Goal: Find specific page/section: Find specific page/section

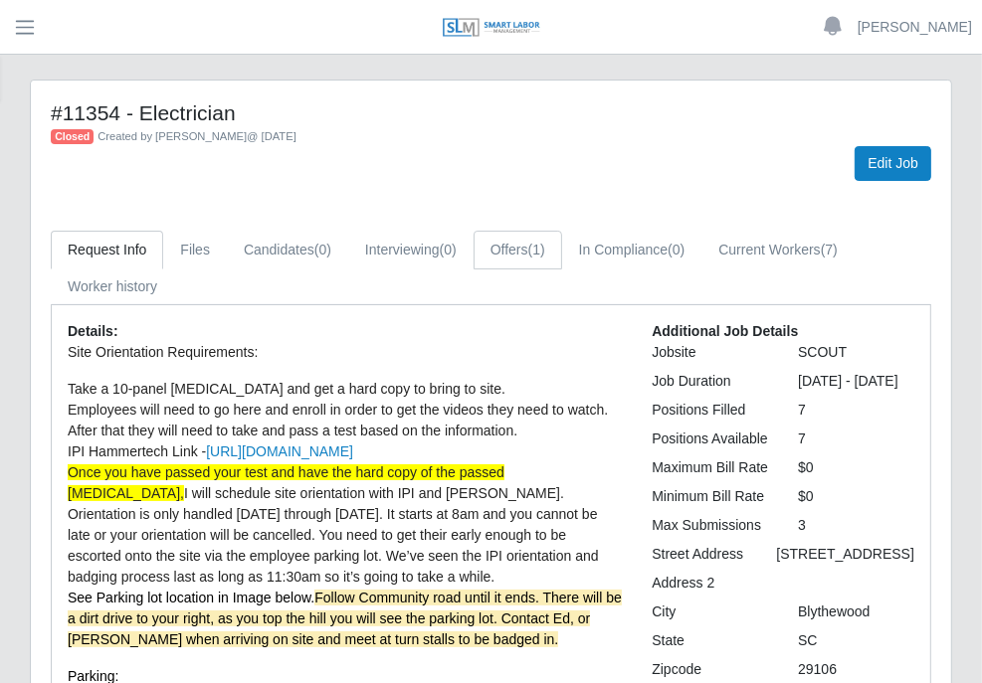
click at [536, 242] on span "(1)" at bounding box center [536, 250] width 17 height 16
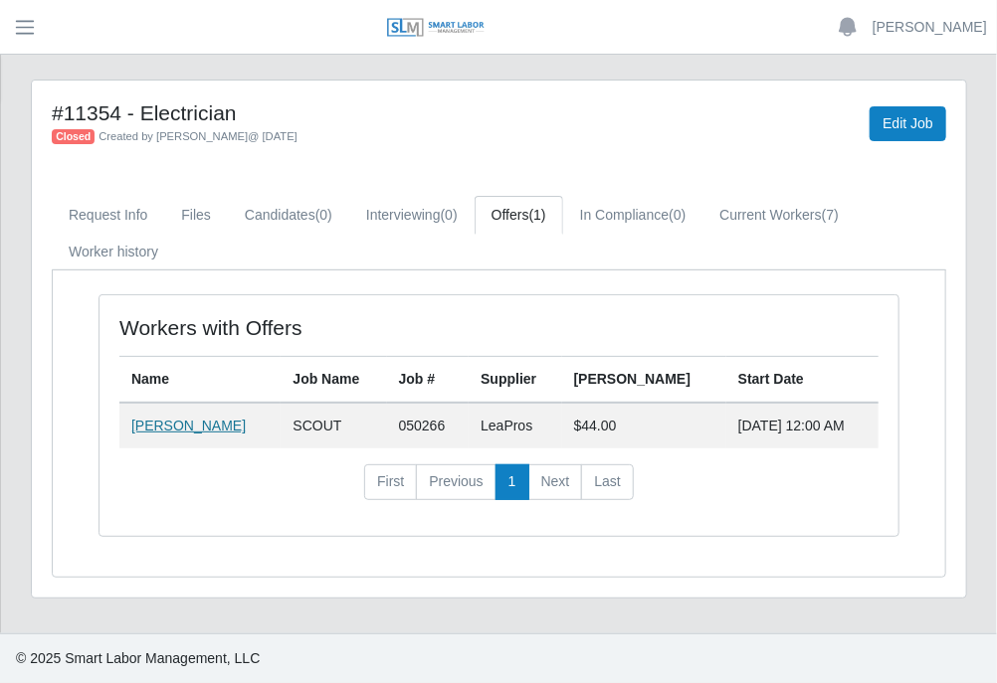
drag, startPoint x: 230, startPoint y: 419, endPoint x: 186, endPoint y: 425, distance: 44.2
click at [186, 425] on td "[PERSON_NAME]" at bounding box center [199, 426] width 161 height 46
drag, startPoint x: 186, startPoint y: 425, endPoint x: 167, endPoint y: 425, distance: 18.9
click at [167, 425] on link "[PERSON_NAME]" at bounding box center [188, 426] width 114 height 16
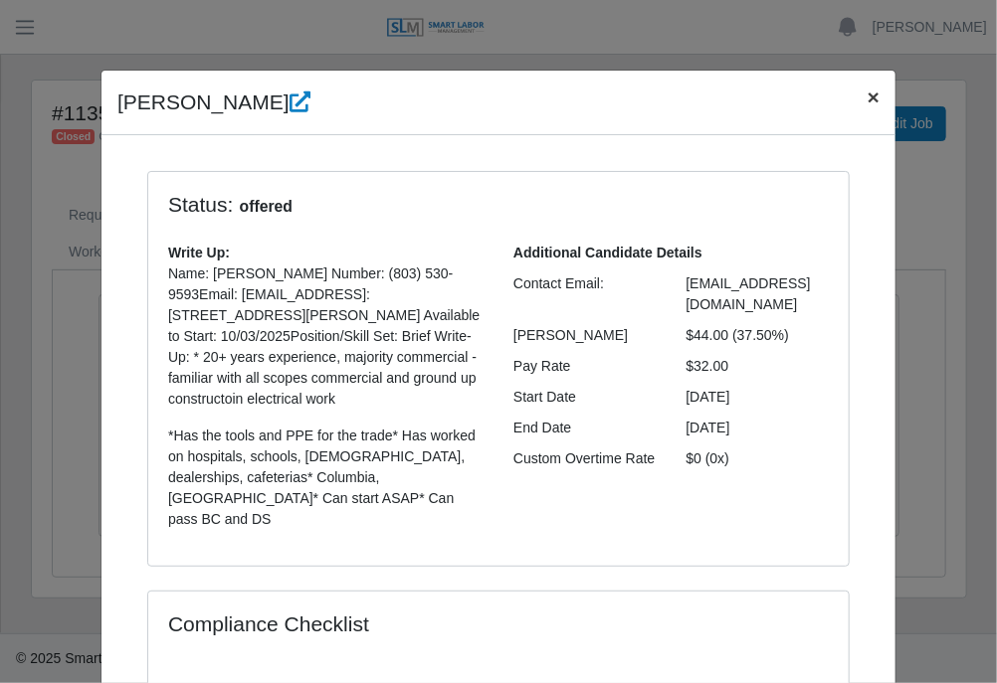
click at [856, 98] on button "×" at bounding box center [874, 97] width 44 height 53
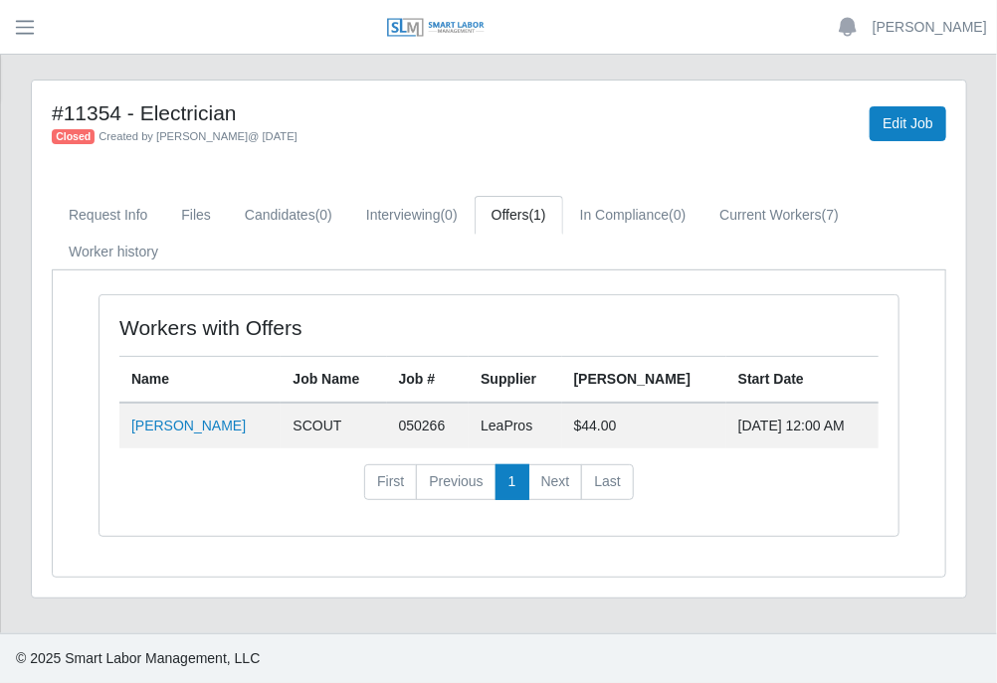
drag, startPoint x: 248, startPoint y: 421, endPoint x: 234, endPoint y: 429, distance: 16.0
click at [247, 422] on td "[PERSON_NAME]" at bounding box center [199, 426] width 161 height 46
drag, startPoint x: 224, startPoint y: 470, endPoint x: 242, endPoint y: 421, distance: 51.9
click at [225, 470] on nav "First Previous 1 Next Last" at bounding box center [498, 491] width 759 height 52
drag, startPoint x: 237, startPoint y: 417, endPoint x: 123, endPoint y: 434, distance: 114.7
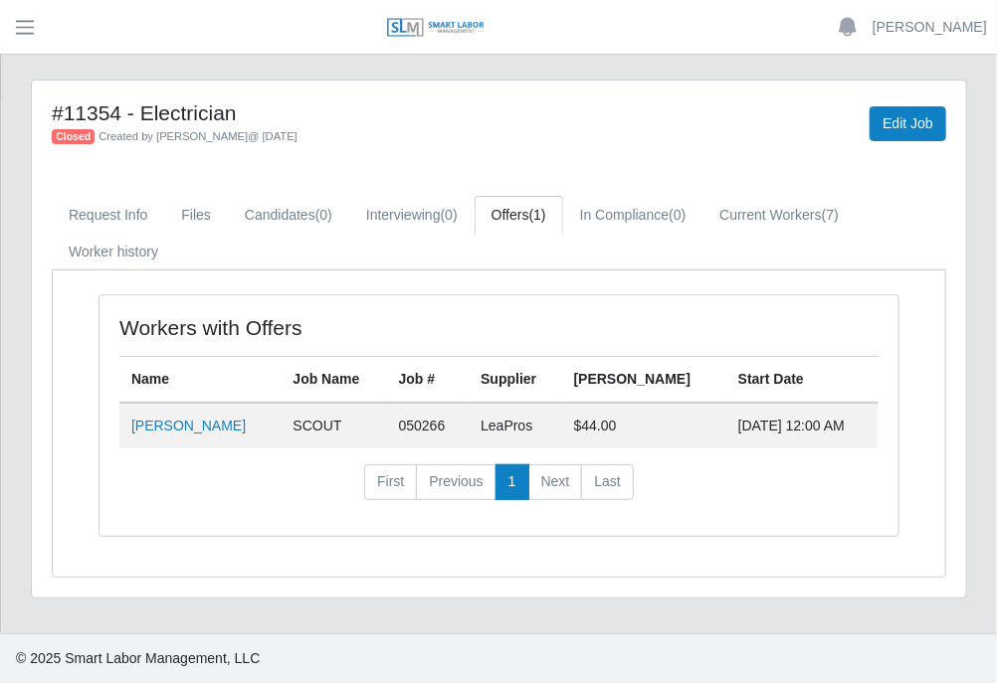
click at [123, 434] on td "[PERSON_NAME]" at bounding box center [199, 426] width 161 height 46
copy link "[PERSON_NAME]"
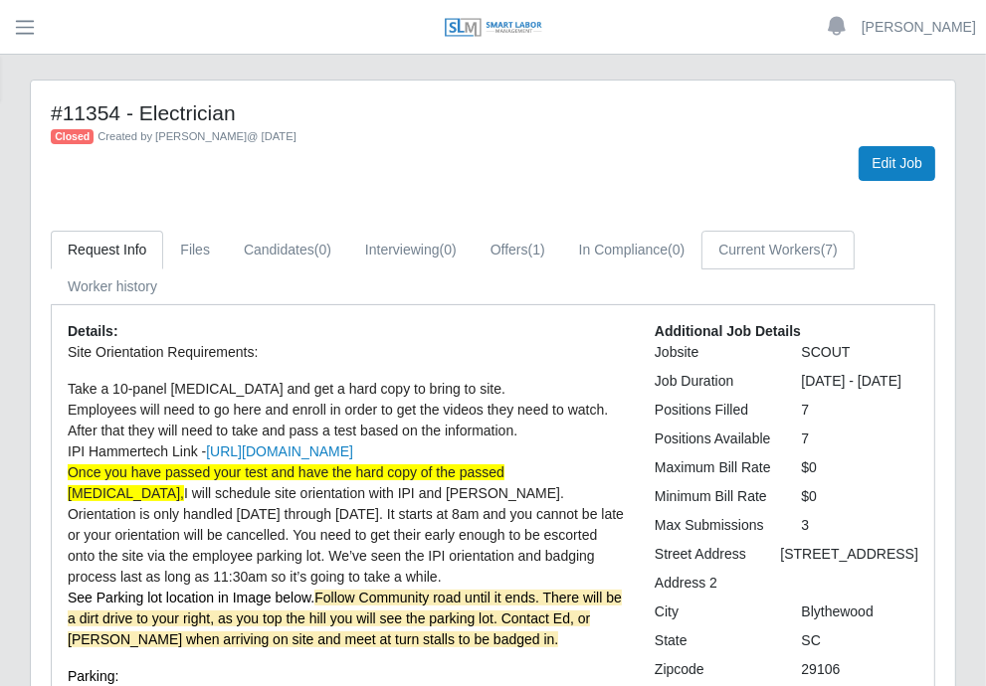
click at [750, 231] on link "Current Workers (7)" at bounding box center [777, 250] width 153 height 39
